Goal: Transaction & Acquisition: Purchase product/service

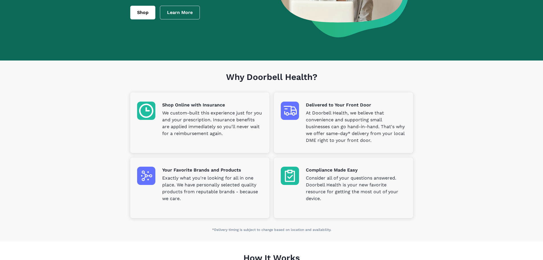
scroll to position [114, 0]
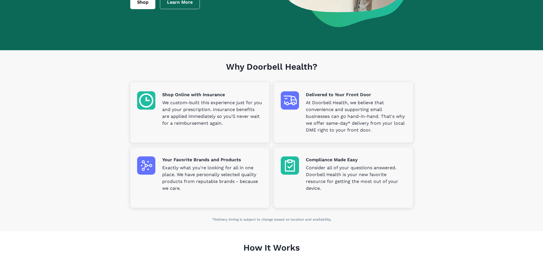
drag, startPoint x: 211, startPoint y: 159, endPoint x: 203, endPoint y: 161, distance: 8.4
click at [206, 160] on p "Your Favorite Brands and Products" at bounding box center [212, 159] width 100 height 7
click at [144, 166] on img at bounding box center [146, 165] width 18 height 18
click at [227, 178] on p "Exactly what you're looking for all in one place. We have personally selected q…" at bounding box center [212, 177] width 100 height 27
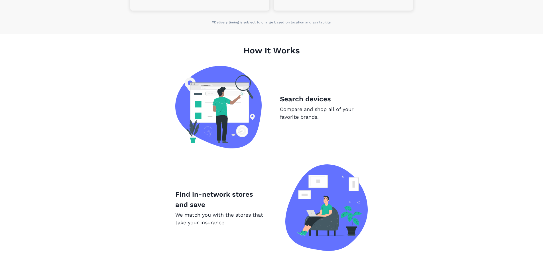
scroll to position [314, 0]
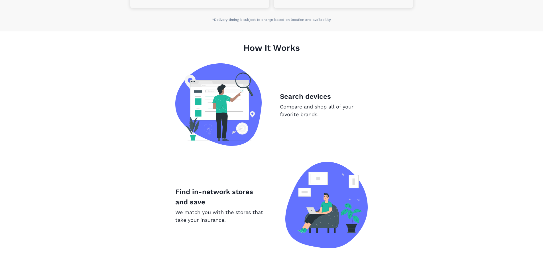
click at [232, 126] on img at bounding box center [218, 104] width 86 height 82
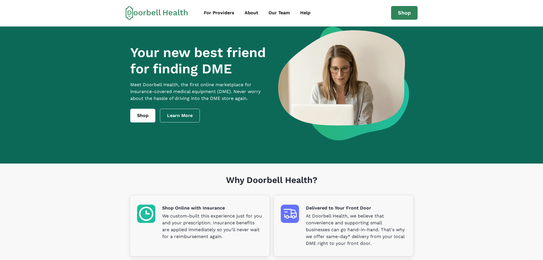
scroll to position [0, 0]
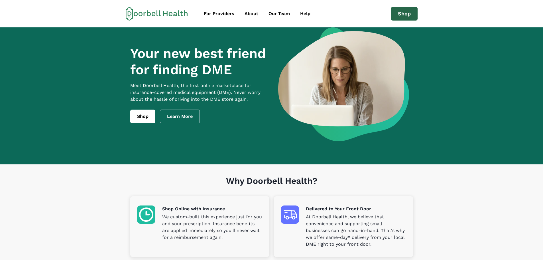
click at [402, 9] on link "Shop" at bounding box center [404, 14] width 27 height 14
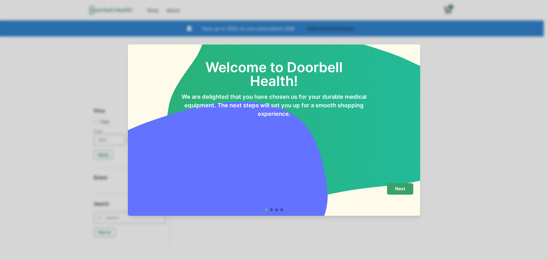
click at [393, 187] on button "Next" at bounding box center [400, 188] width 26 height 11
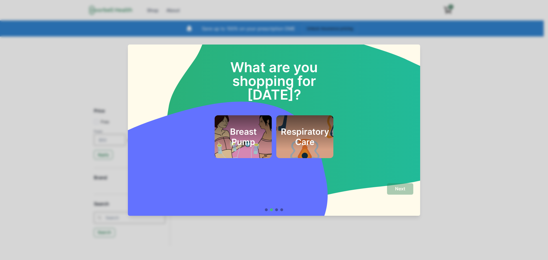
click at [277, 210] on div at bounding box center [276, 209] width 3 height 3
click at [305, 193] on div "Next" at bounding box center [274, 194] width 278 height 23
click at [312, 208] on div "Next" at bounding box center [274, 197] width 278 height 28
click at [277, 210] on div at bounding box center [276, 209] width 3 height 3
click at [305, 126] on h2 "Respiratory Care" at bounding box center [305, 136] width 48 height 21
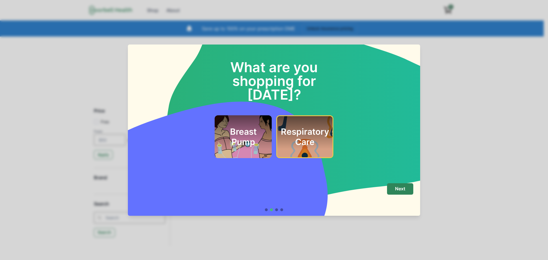
click at [232, 148] on div "What are you shopping for [DATE]? Breast Pump Respiratory Care" at bounding box center [274, 111] width 292 height 134
drag, startPoint x: 234, startPoint y: 138, endPoint x: 233, endPoint y: 141, distance: 2.9
click at [233, 141] on div "Breast Pump" at bounding box center [242, 136] width 57 height 43
click at [297, 133] on div "Respiratory Care" at bounding box center [304, 136] width 43 height 29
click at [398, 192] on button "Next" at bounding box center [400, 188] width 26 height 11
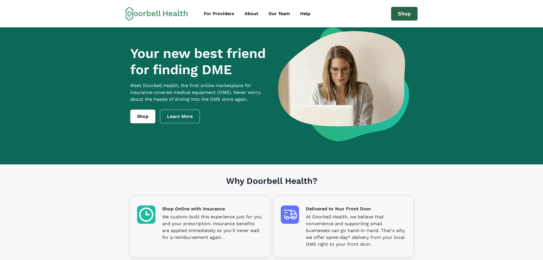
click at [414, 14] on link "Shop" at bounding box center [404, 14] width 27 height 14
click at [246, 13] on div "About" at bounding box center [252, 13] width 14 height 7
click at [148, 122] on link "Shop" at bounding box center [142, 117] width 25 height 14
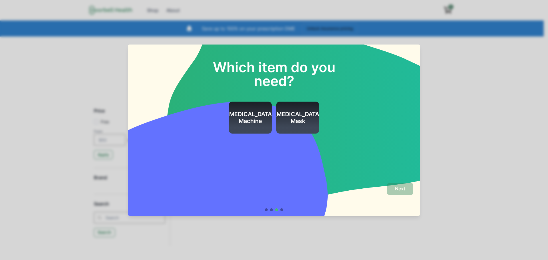
click at [301, 125] on div "[MEDICAL_DATA] Mask" at bounding box center [297, 118] width 47 height 32
click at [403, 186] on p "Next" at bounding box center [400, 188] width 10 height 5
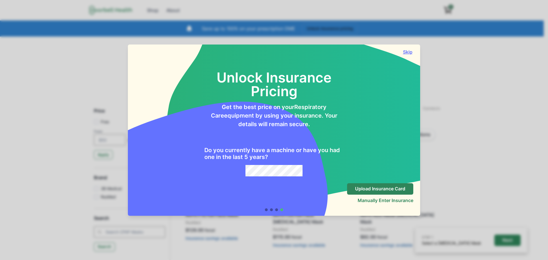
click at [405, 51] on button "Skip" at bounding box center [407, 52] width 11 height 6
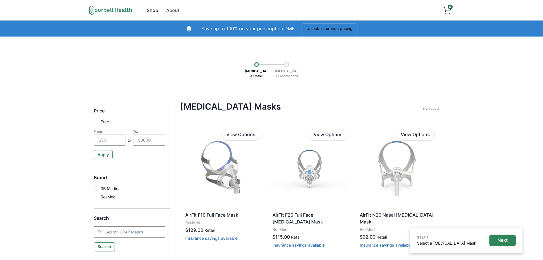
click at [148, 8] on div "Shop" at bounding box center [152, 10] width 11 height 7
